Goal: Information Seeking & Learning: Find specific fact

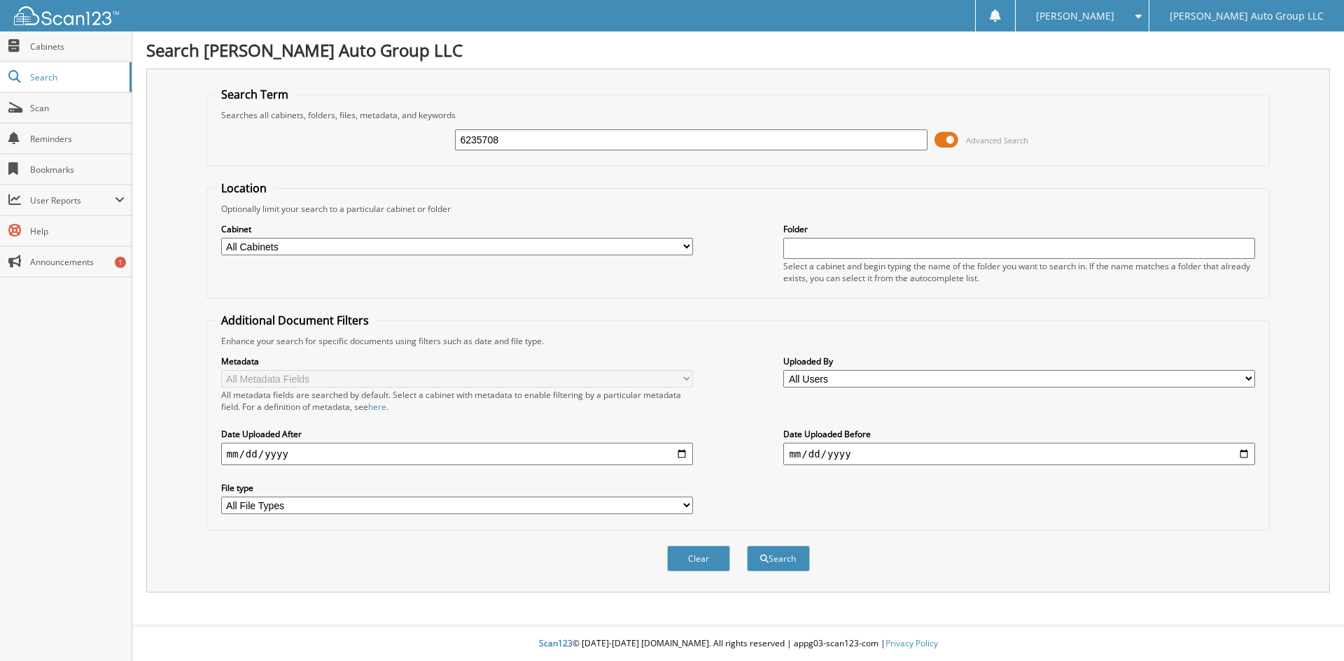
type input "6235708"
click at [747, 546] on button "Search" at bounding box center [778, 559] width 63 height 26
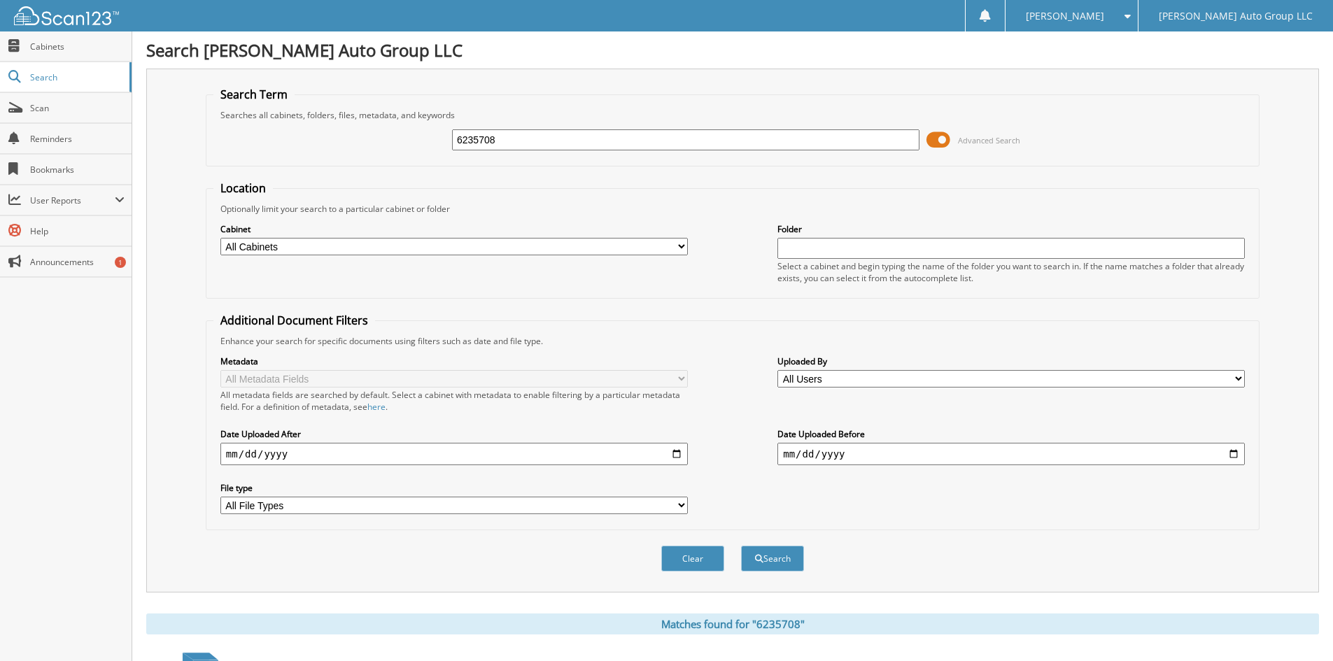
scroll to position [176, 0]
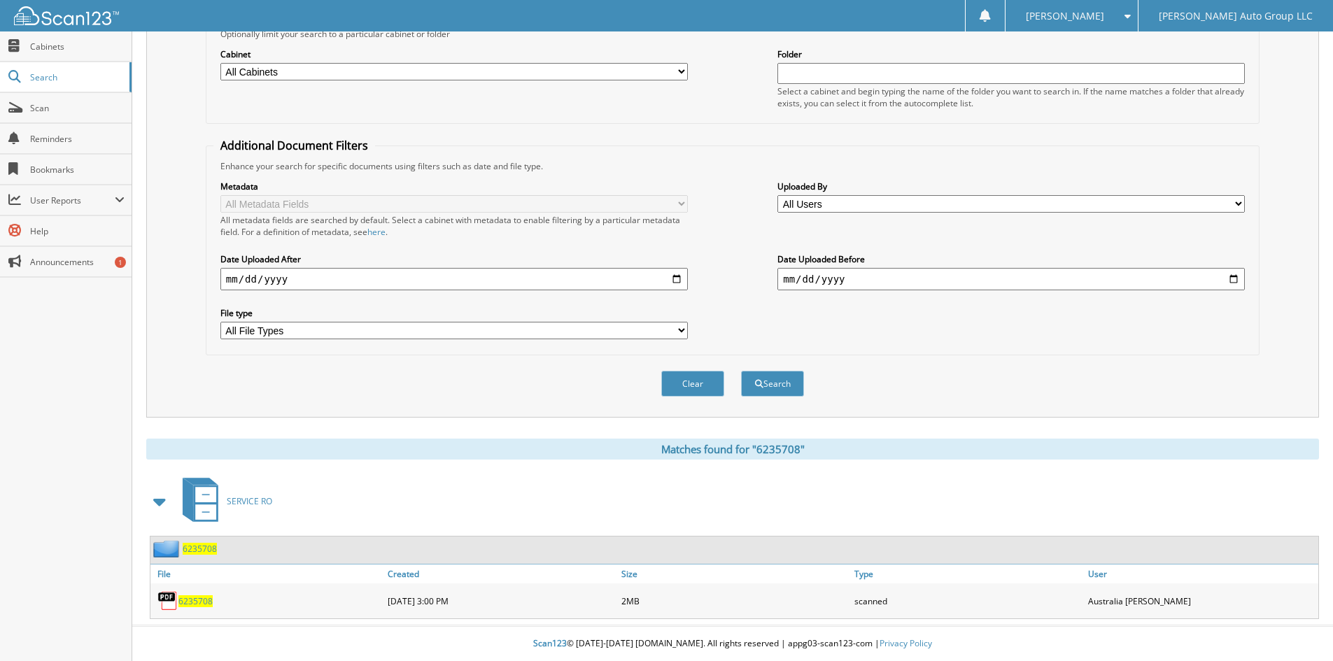
click at [197, 594] on div "6235708" at bounding box center [267, 601] width 234 height 28
click at [196, 603] on span "6235708" at bounding box center [195, 602] width 34 height 12
